Goal: Information Seeking & Learning: Learn about a topic

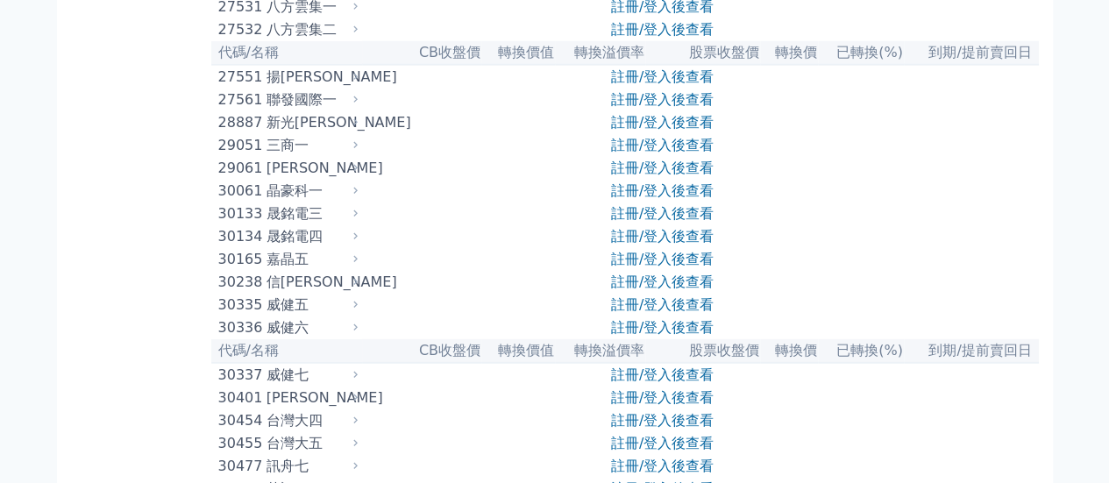
scroll to position [2229, 0]
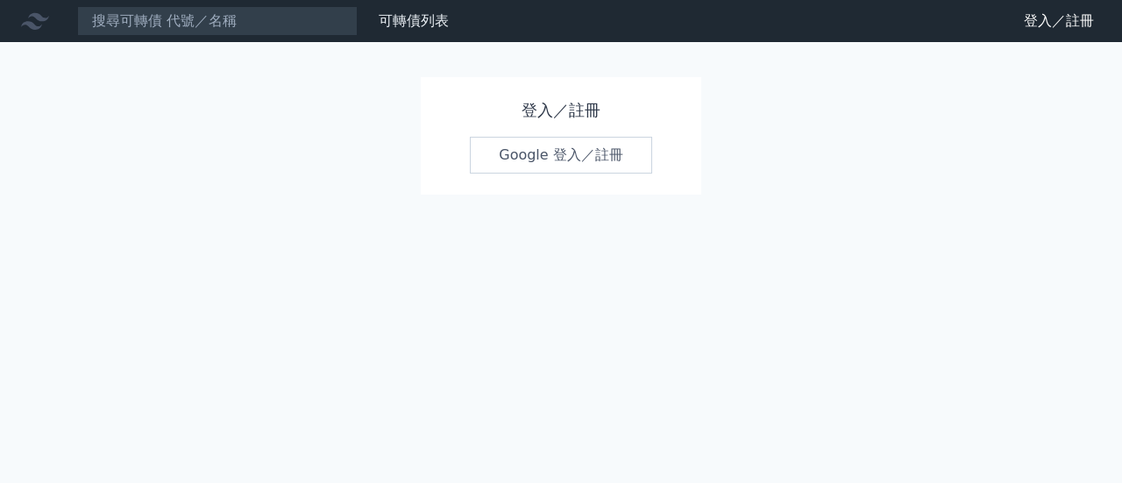
click at [570, 156] on link "Google 登入／註冊" at bounding box center [561, 155] width 182 height 37
click at [556, 159] on link "Google 登入／註冊" at bounding box center [561, 155] width 182 height 37
click at [512, 148] on link "Google 登入／註冊" at bounding box center [561, 155] width 182 height 37
click at [397, 17] on link "可轉債列表" at bounding box center [414, 20] width 70 height 17
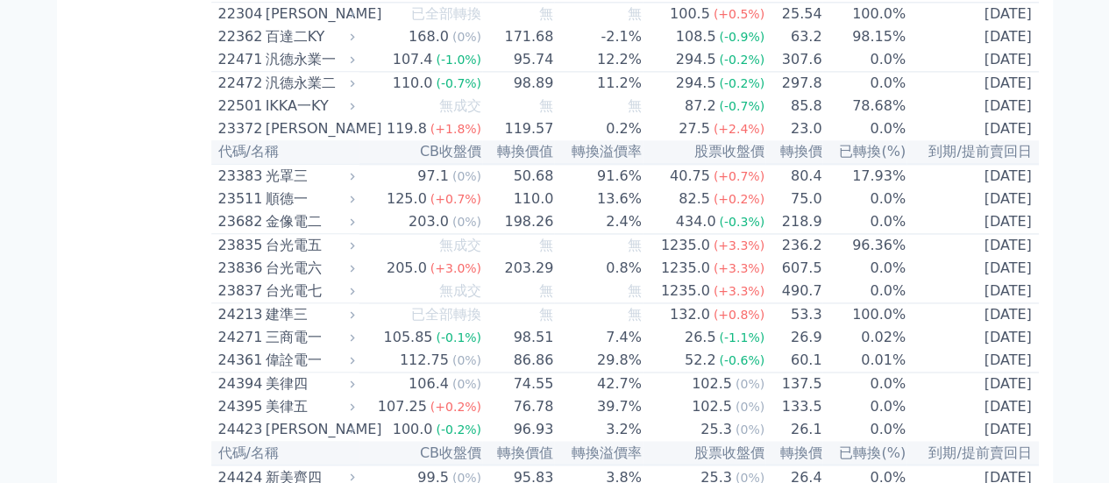
scroll to position [1267, 0]
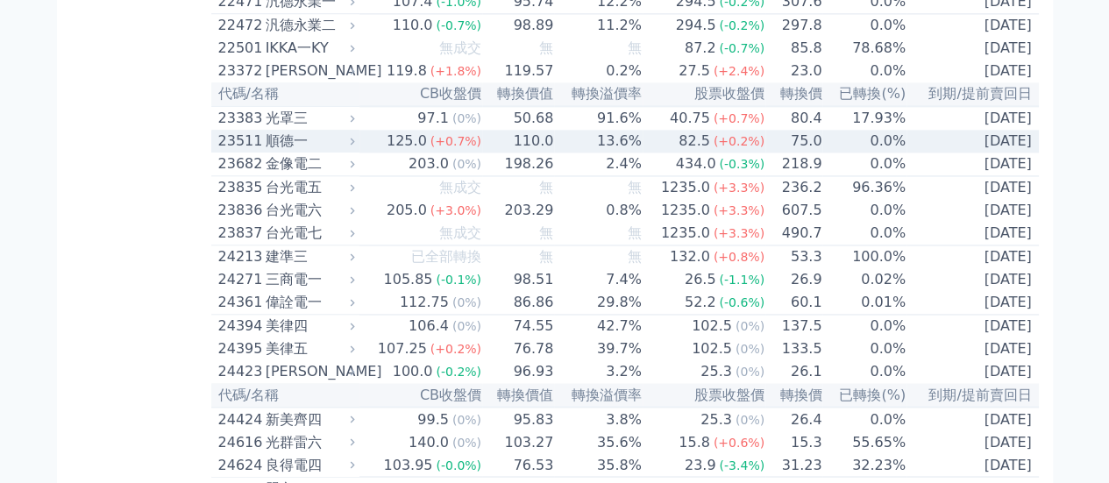
click at [252, 152] on div "23511" at bounding box center [239, 141] width 43 height 21
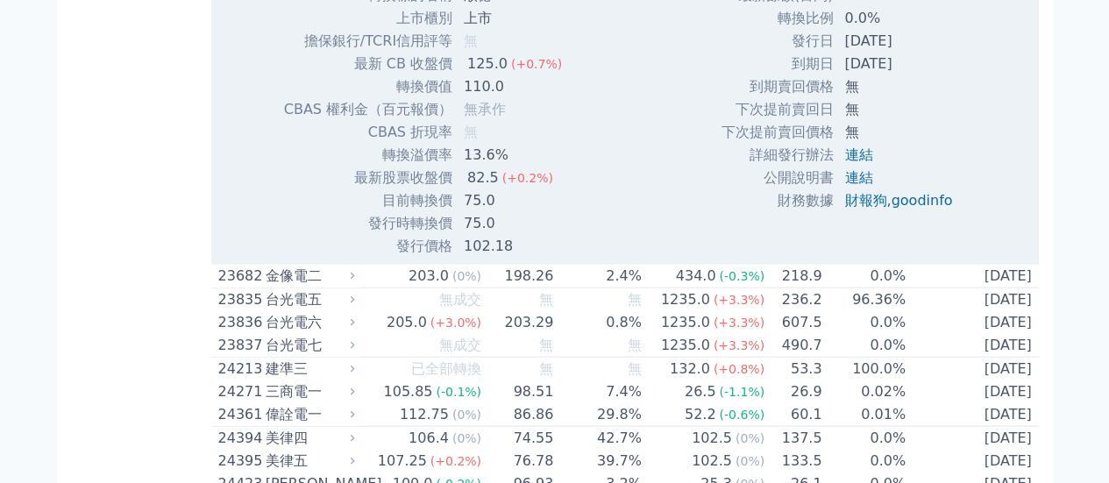
scroll to position [1679, 0]
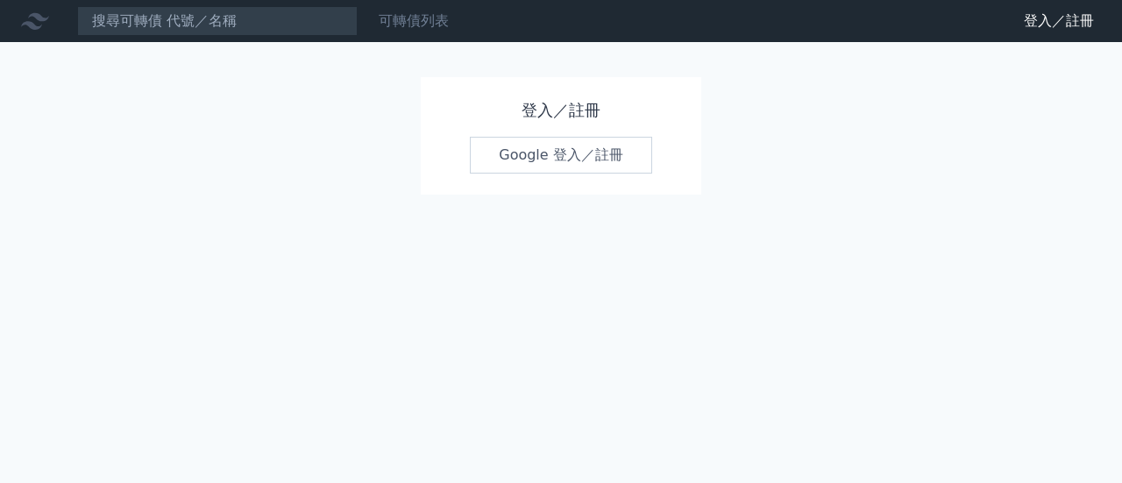
click at [424, 15] on link "可轉債列表" at bounding box center [414, 20] width 70 height 17
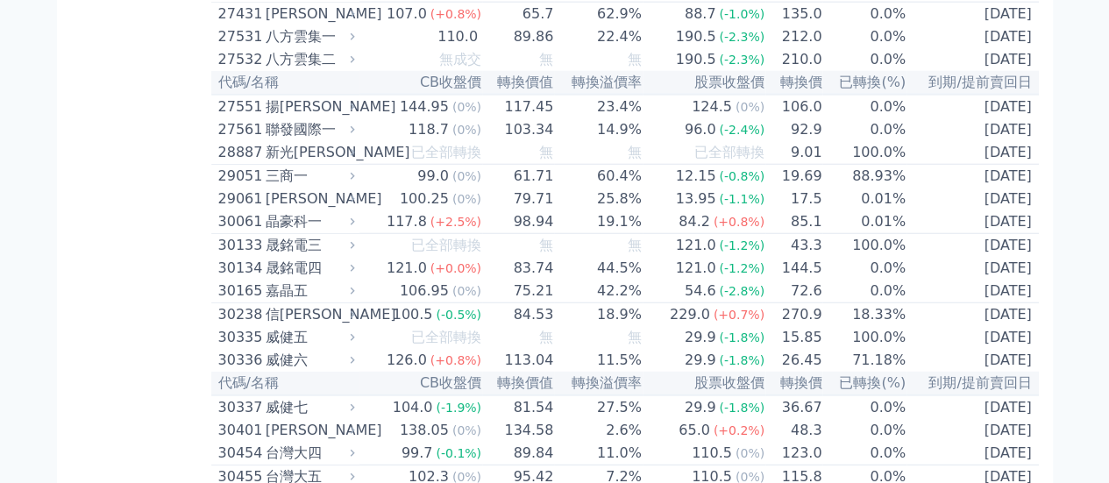
scroll to position [2252, 0]
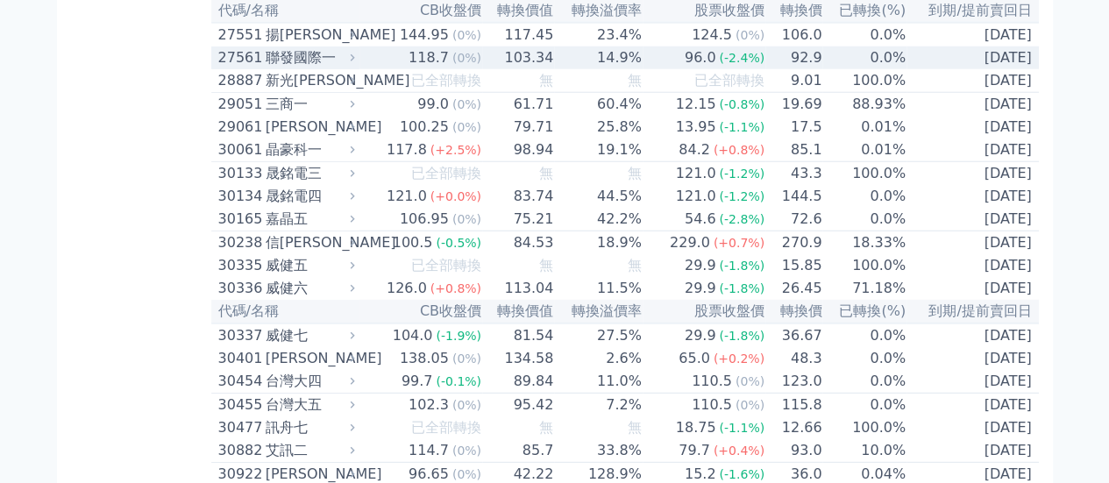
click at [309, 68] on div "聯發國際一" at bounding box center [309, 57] width 86 height 21
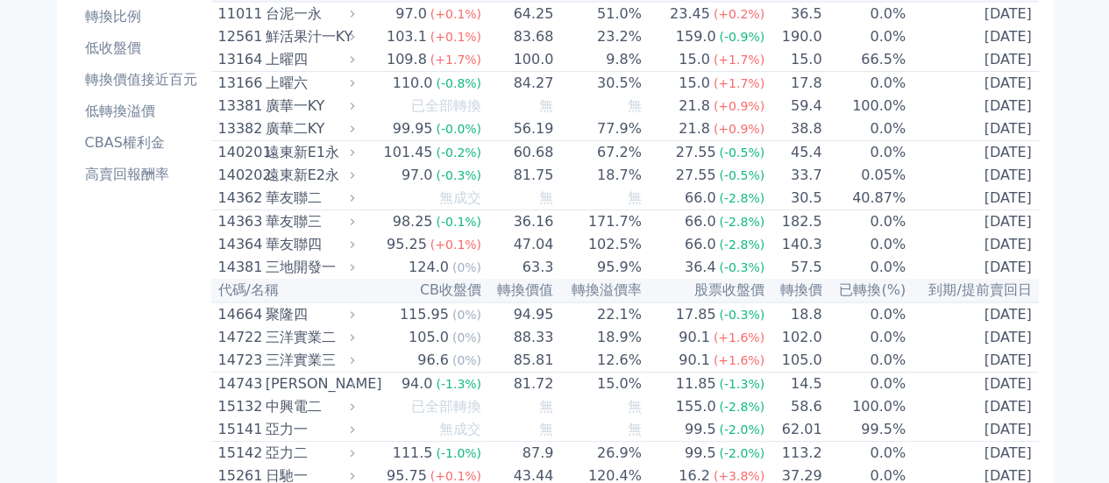
scroll to position [0, 0]
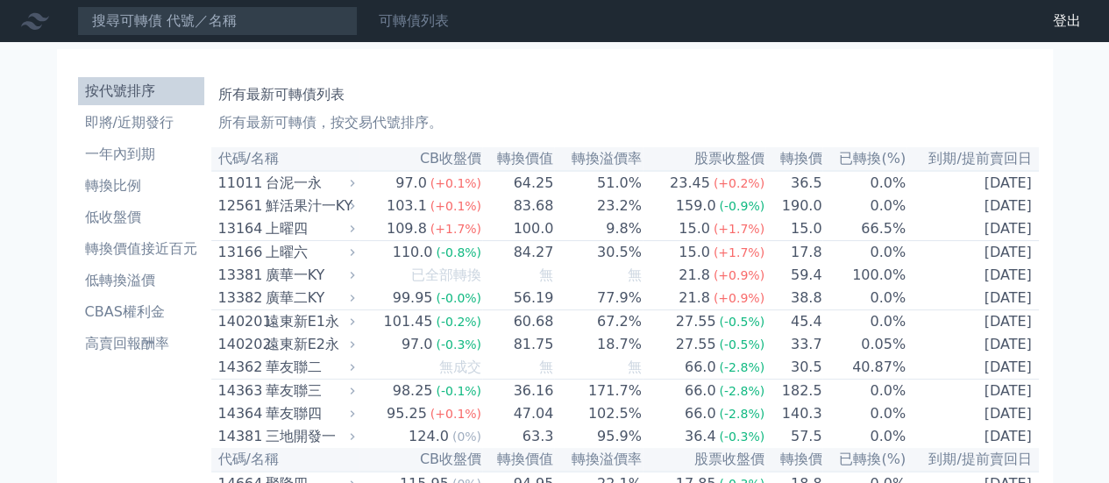
click at [415, 26] on link "可轉債列表" at bounding box center [414, 20] width 70 height 17
click at [156, 124] on li "即將/近期發行" at bounding box center [141, 122] width 126 height 21
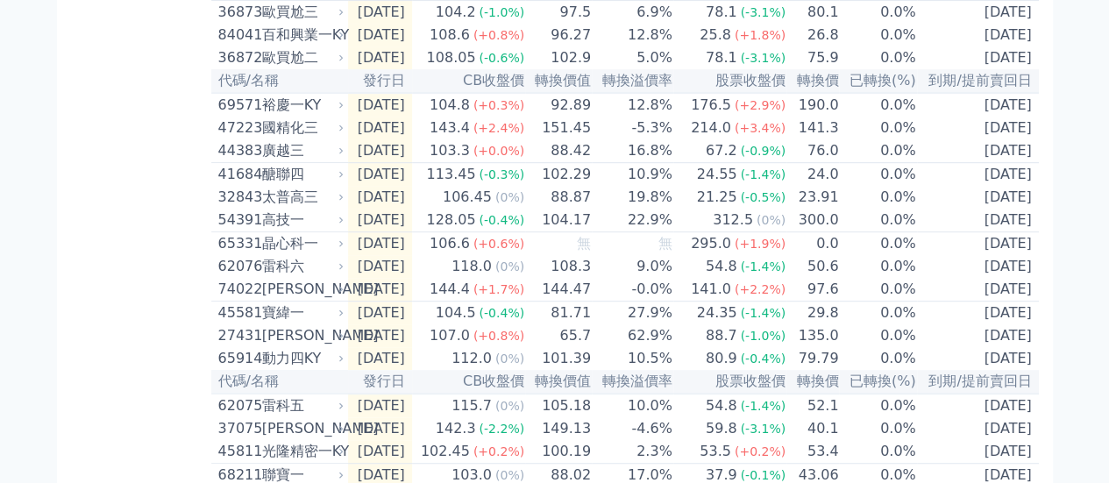
scroll to position [396, 0]
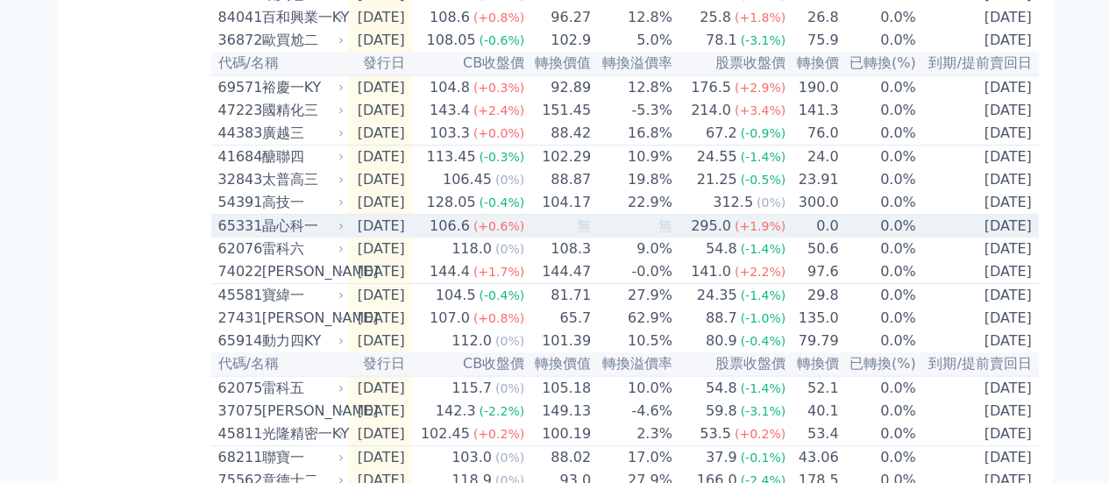
click at [290, 237] on div "晶心科一" at bounding box center [301, 226] width 79 height 21
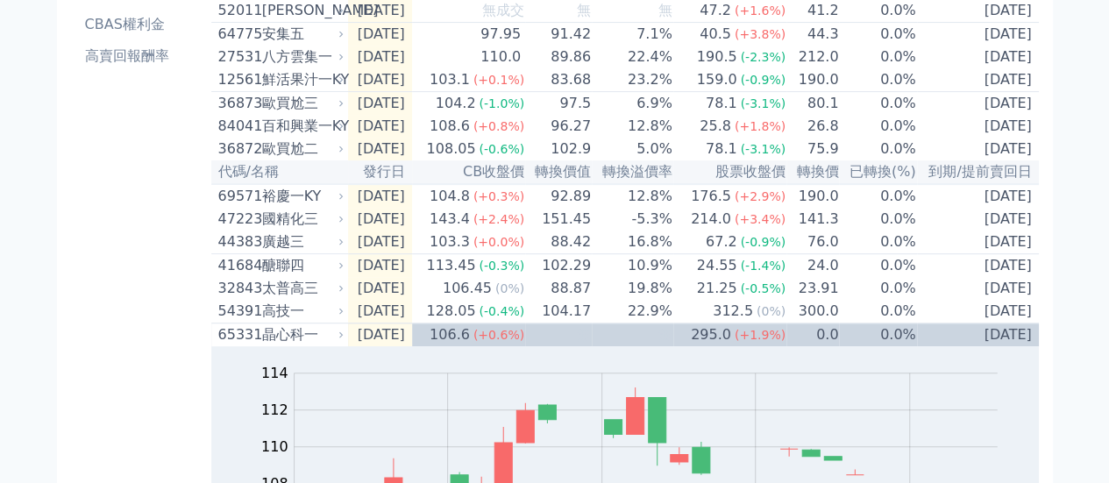
scroll to position [0, 0]
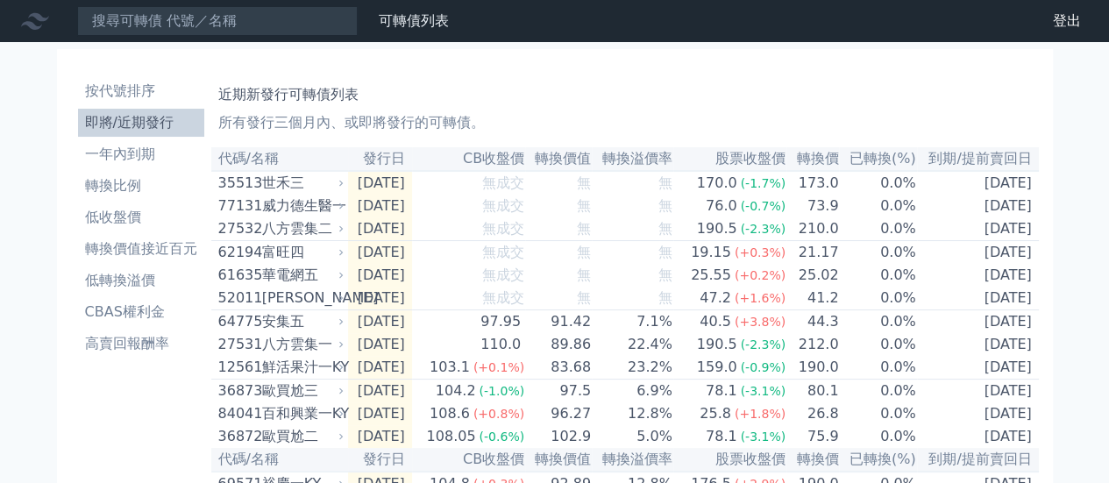
click at [148, 121] on li "即將/近期發行" at bounding box center [141, 122] width 126 height 21
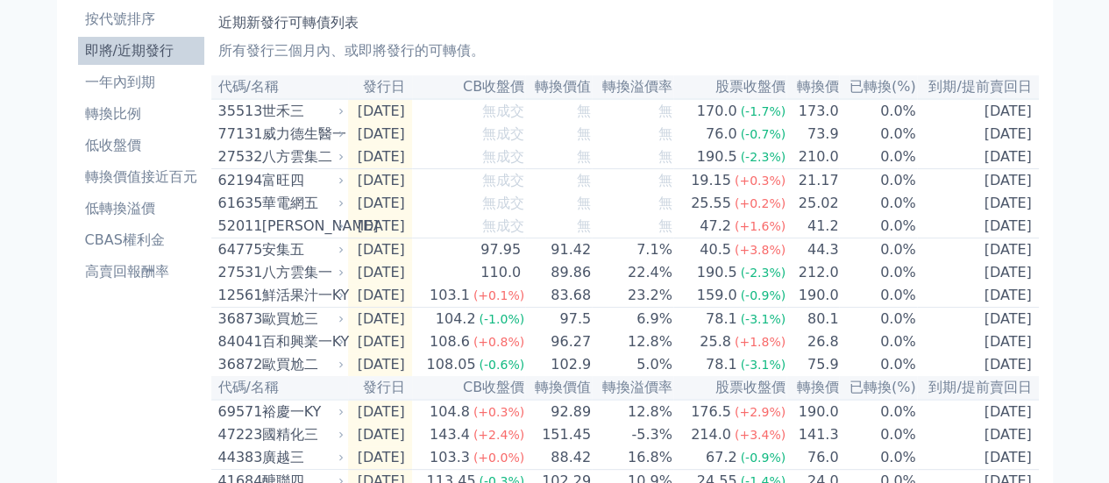
scroll to position [46, 0]
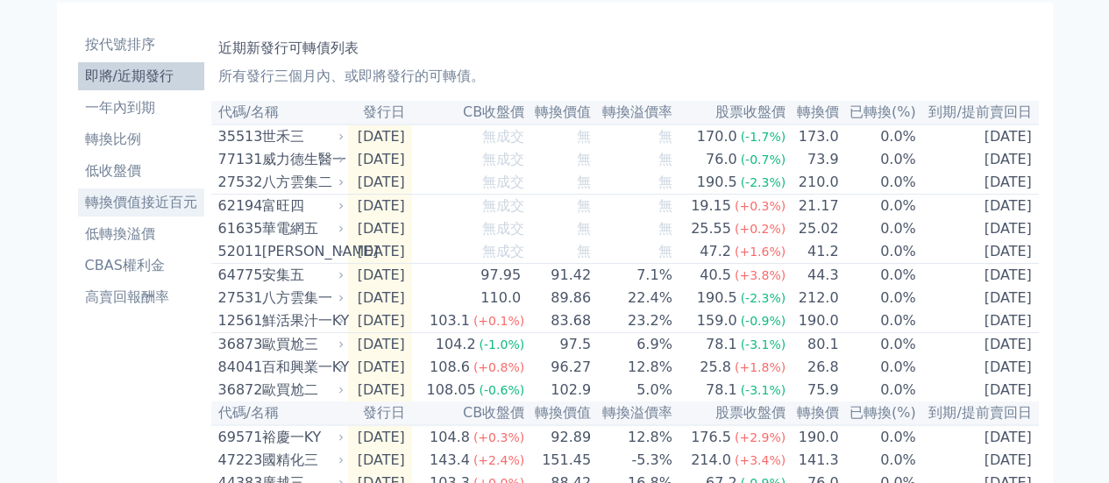
click at [134, 199] on li "轉換價值接近百元" at bounding box center [141, 202] width 126 height 21
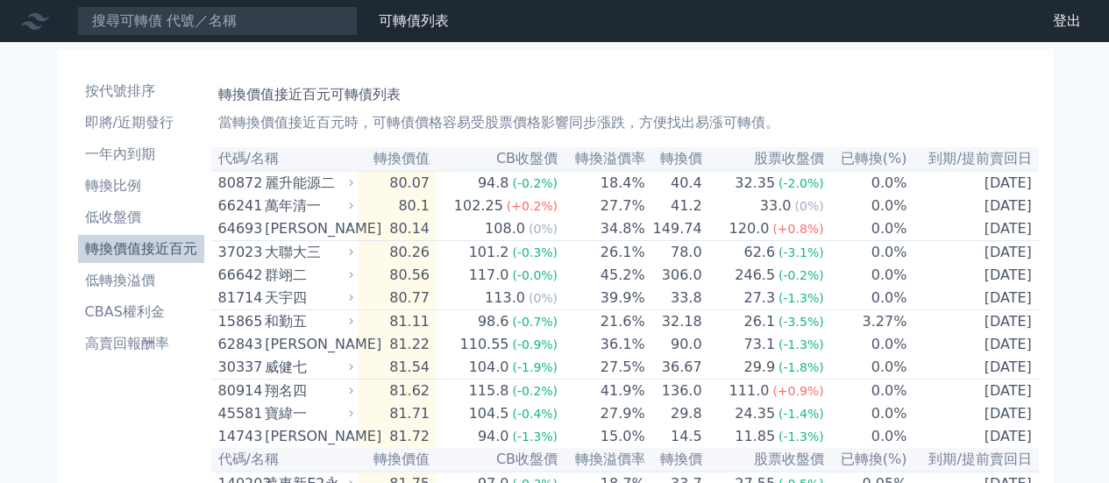
scroll to position [151, 0]
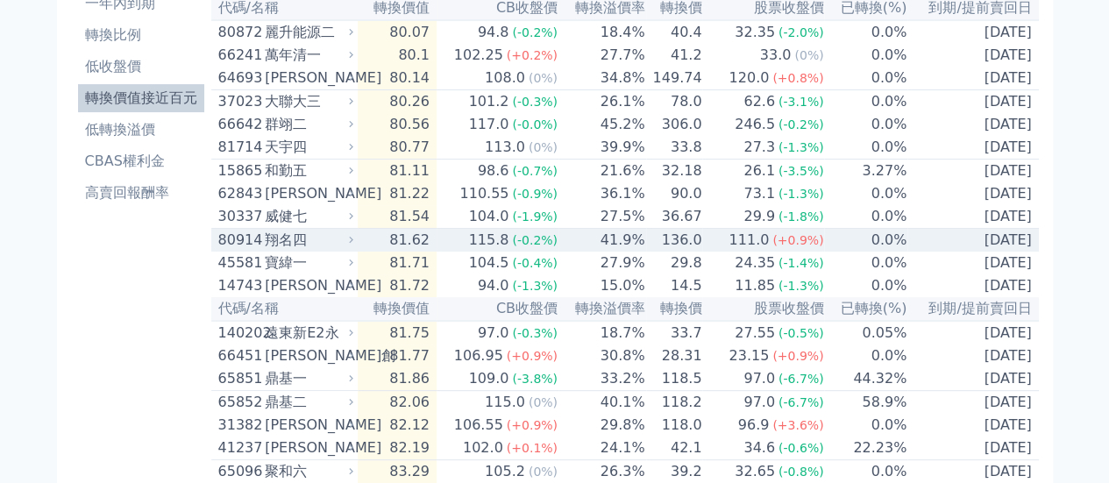
click at [328, 251] on div "翔名四" at bounding box center [307, 240] width 85 height 21
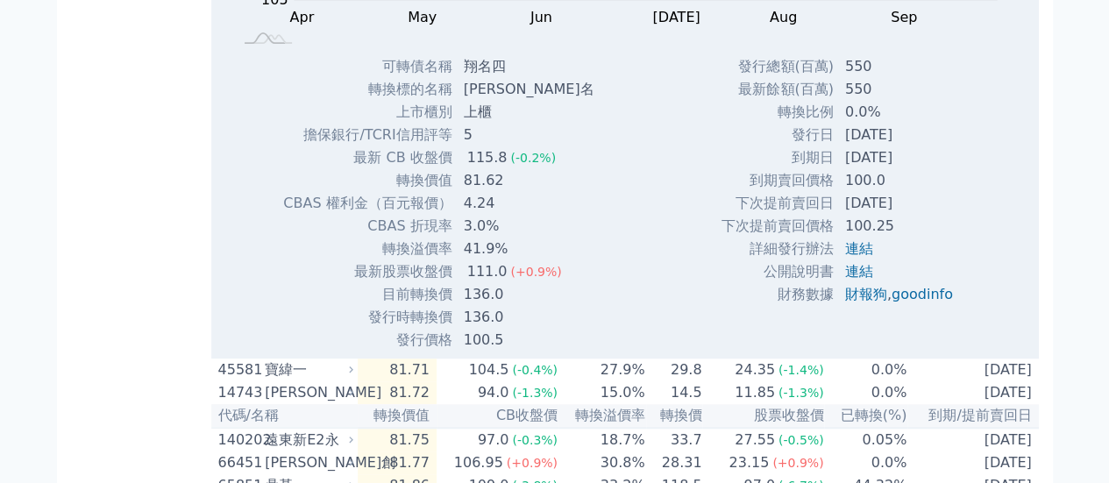
scroll to position [641, 0]
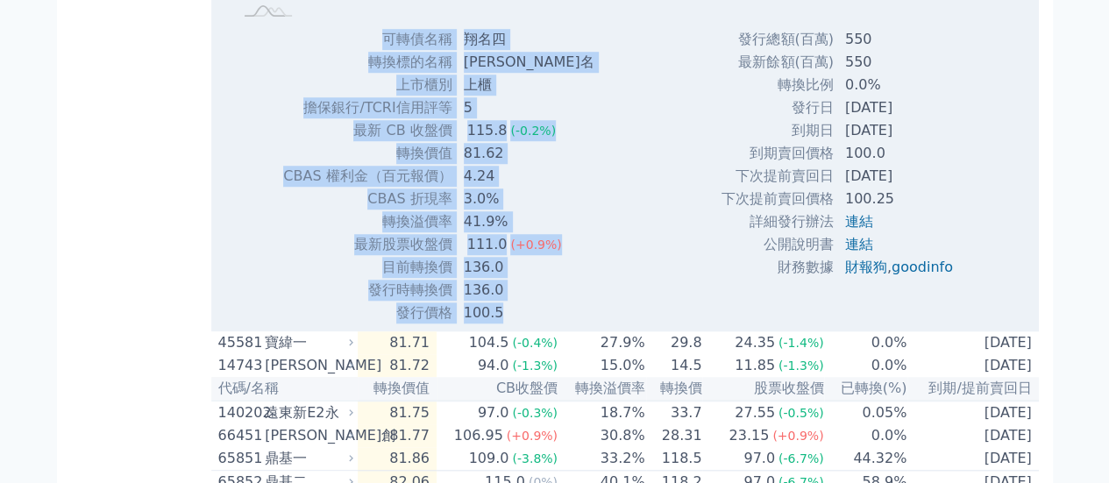
drag, startPoint x: 377, startPoint y: 59, endPoint x: 508, endPoint y: 322, distance: 293.9
click at [508, 322] on tbody "可轉債名稱 翔名四 轉換標的名稱 翔名 上市櫃別 上櫃 擔保銀行/TCRI信用評等 5 最新 CB 收盤價 115.8 (-0.2%) 81.62" at bounding box center [444, 176] width 325 height 296
copy tbody "lorem ips dolors am cons ad elit/SEDDoeiu 2 te IN utl 244.5 (-8.3%) etdo 61.41 …"
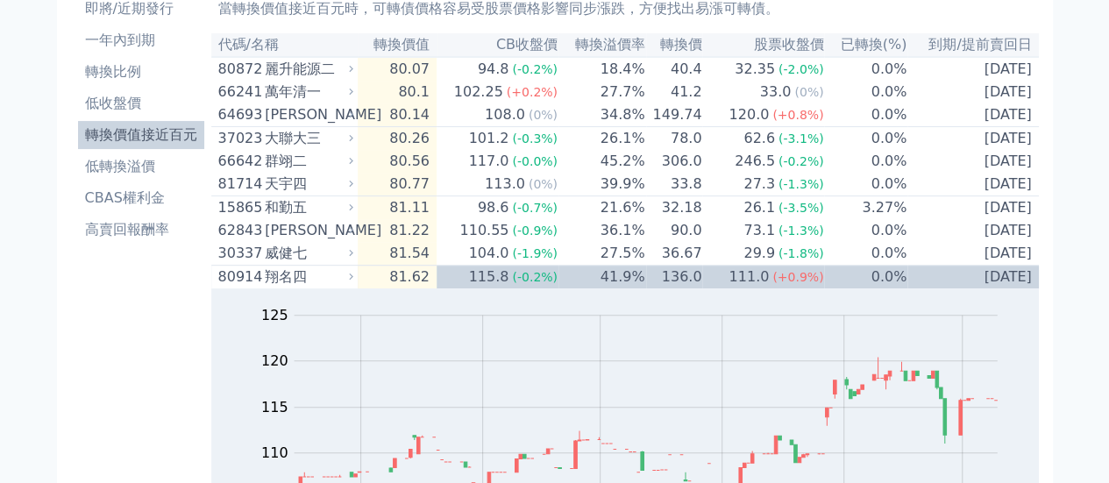
scroll to position [0, 0]
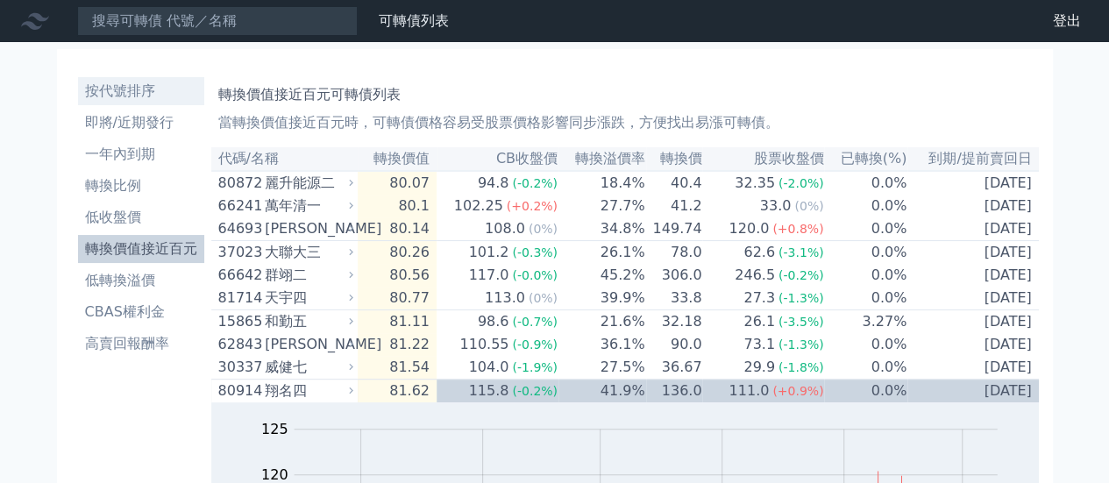
click at [131, 91] on li "按代號排序" at bounding box center [141, 91] width 126 height 21
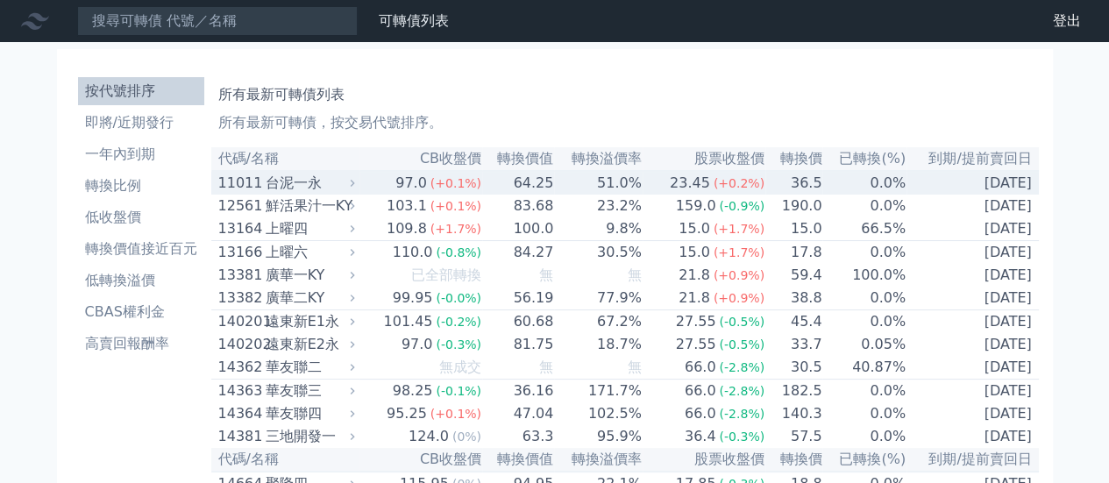
click at [234, 184] on div "11011" at bounding box center [239, 183] width 43 height 21
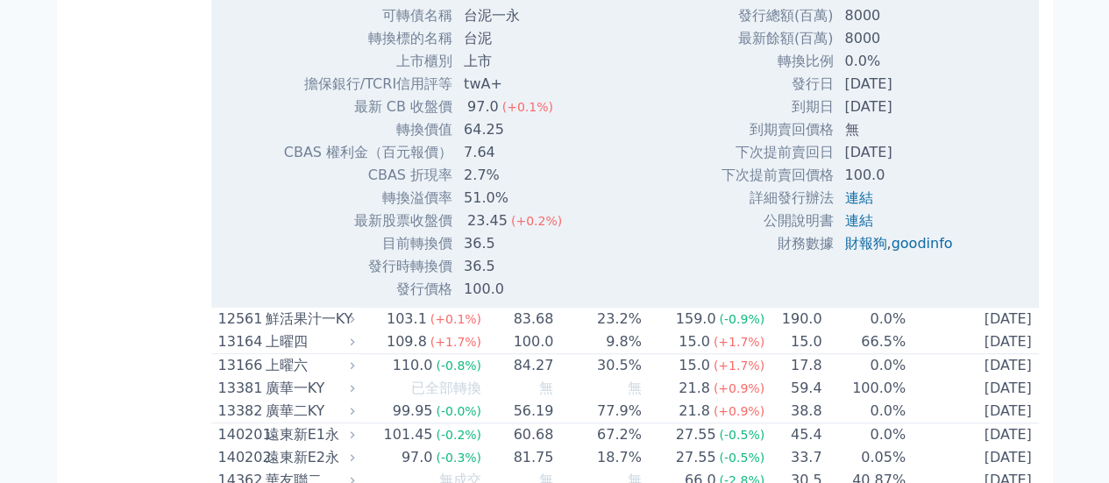
scroll to position [307, 0]
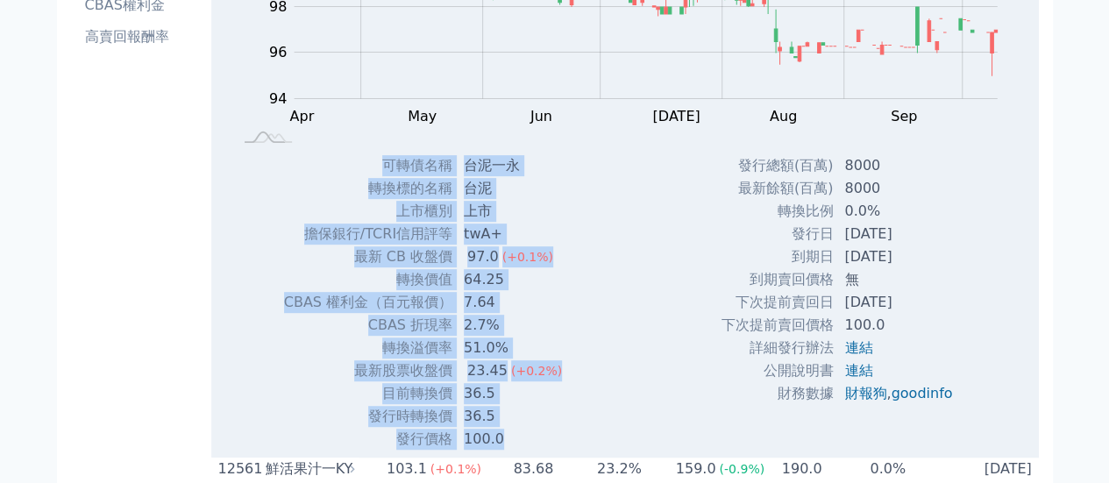
drag, startPoint x: 386, startPoint y: 166, endPoint x: 507, endPoint y: 436, distance: 295.8
click at [507, 436] on tbody "可轉債名稱 台泥一永 轉換標的名稱 台泥 上市櫃別 上市 擔保銀行/TCRI信用評等 twA+ 最新 CB 收盤價 97.0 (+0.1%)" at bounding box center [429, 302] width 293 height 296
copy tbody "lorem ipsu dolors am cons ad elit/SEDDoeiu teM+ in UT lab 92.4 (+1.1%) etdo 55.…"
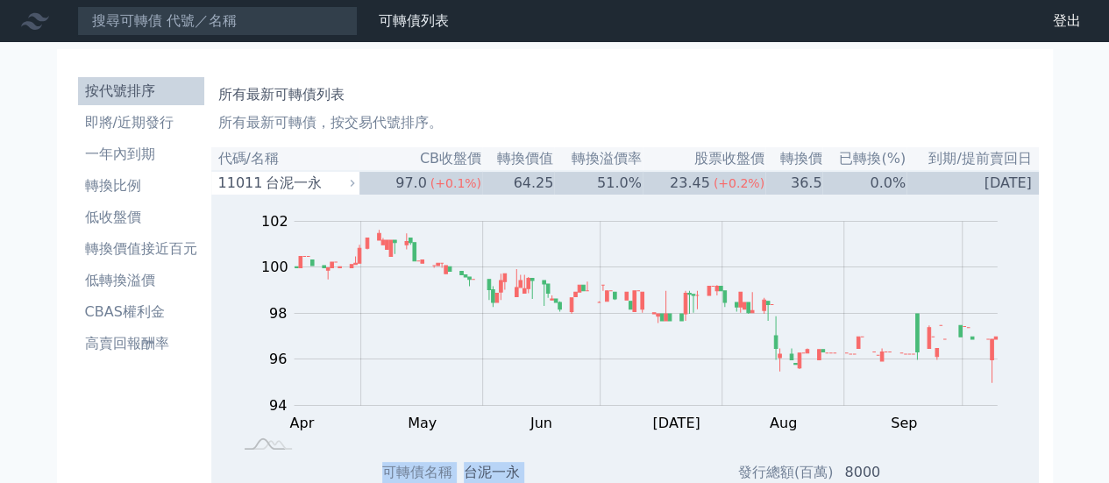
click at [124, 96] on li "按代號排序" at bounding box center [141, 91] width 126 height 21
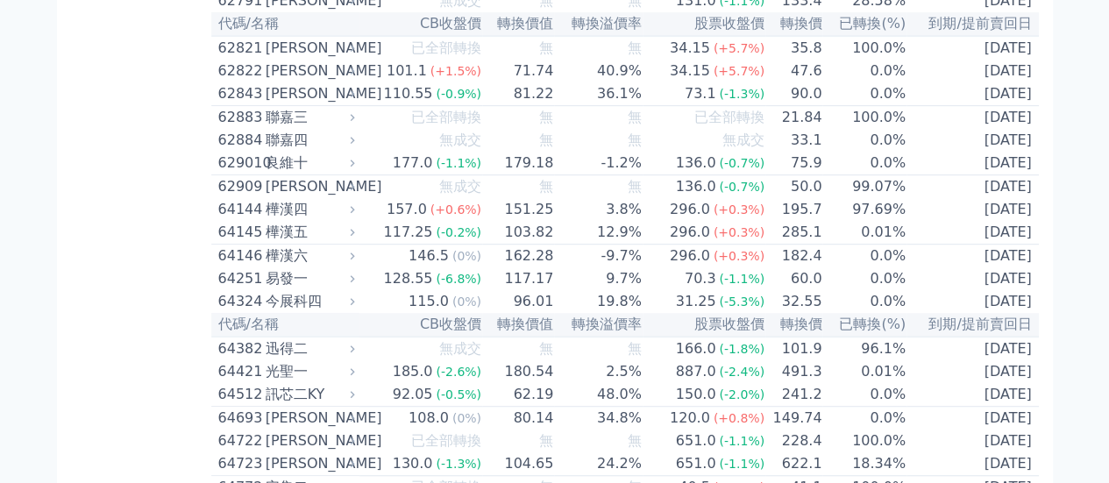
scroll to position [7205, 0]
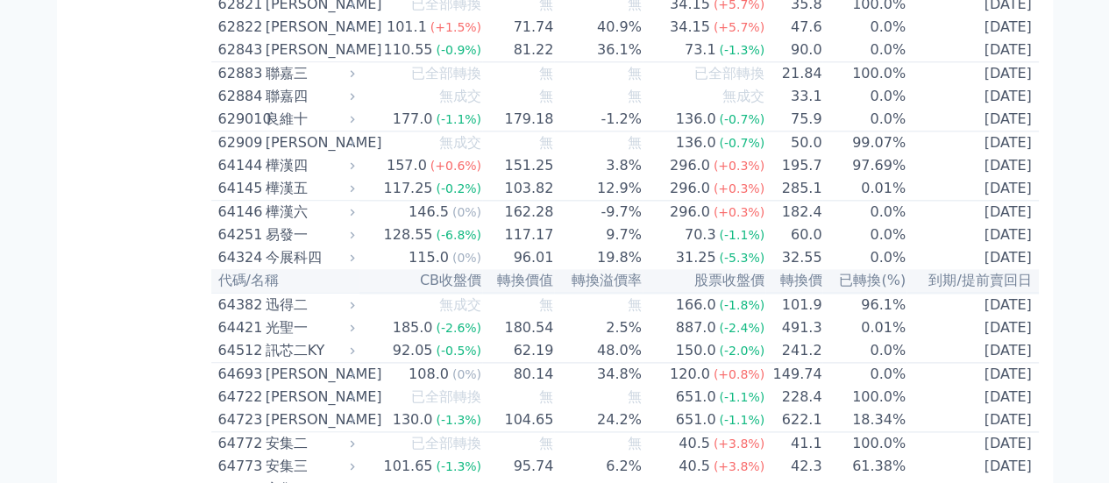
scroll to position [7602, 0]
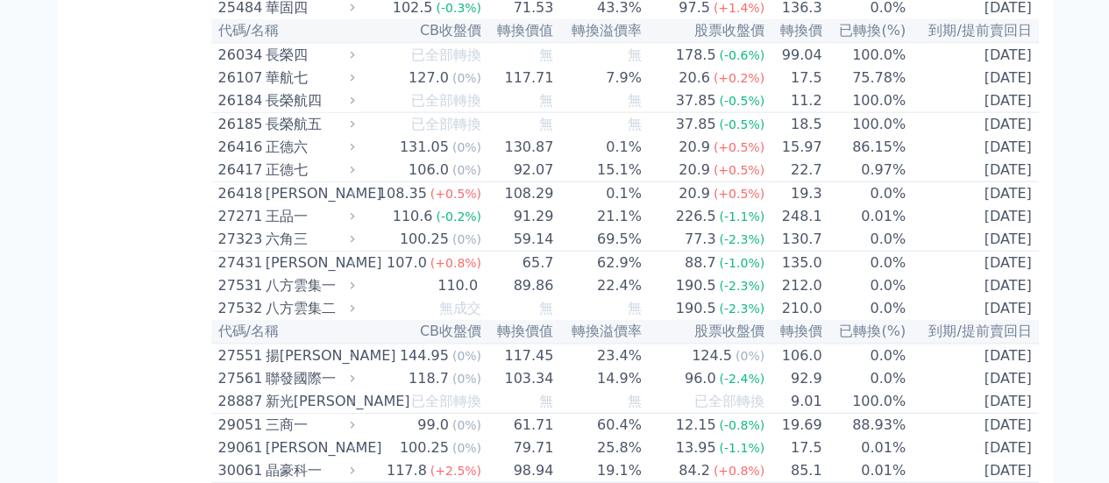
scroll to position [1974, 0]
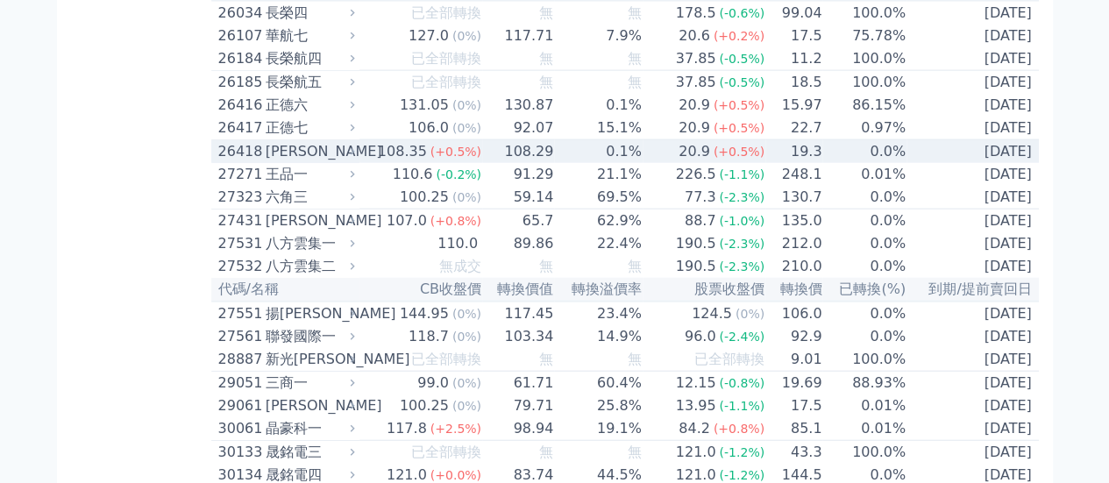
click at [295, 162] on div "[PERSON_NAME]" at bounding box center [309, 151] width 86 height 21
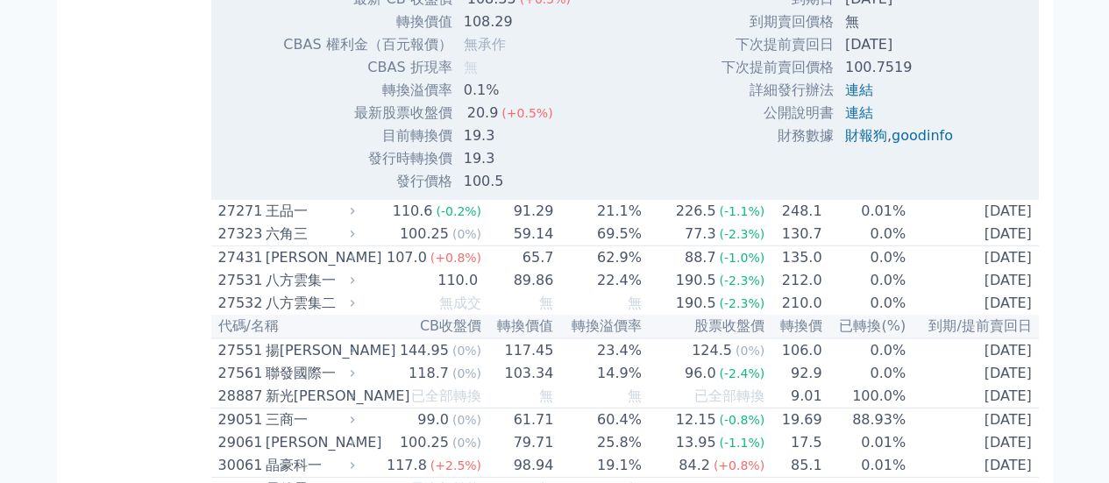
scroll to position [2431, 0]
